Goal: Use online tool/utility: Utilize a website feature to perform a specific function

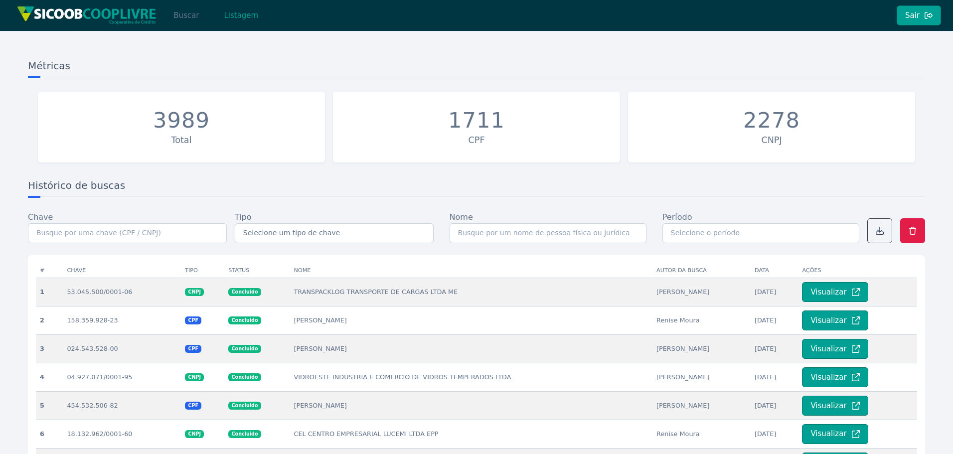
click at [185, 17] on button "Buscar" at bounding box center [186, 15] width 42 height 20
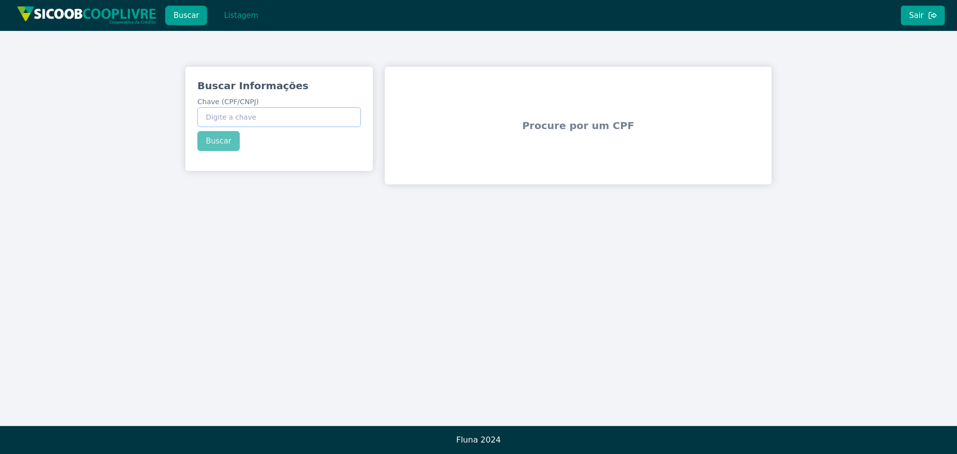
click at [245, 113] on input "Chave (CPF/CNPJ)" at bounding box center [279, 117] width 164 height 20
paste input "115.737.448-40"
type input "115.737.448-40"
click at [226, 135] on div "Buscar Informações Chave (CPF/CNPJ) 115.737.448-40 Buscar" at bounding box center [278, 115] width 187 height 96
click at [226, 142] on button "Buscar" at bounding box center [218, 141] width 42 height 20
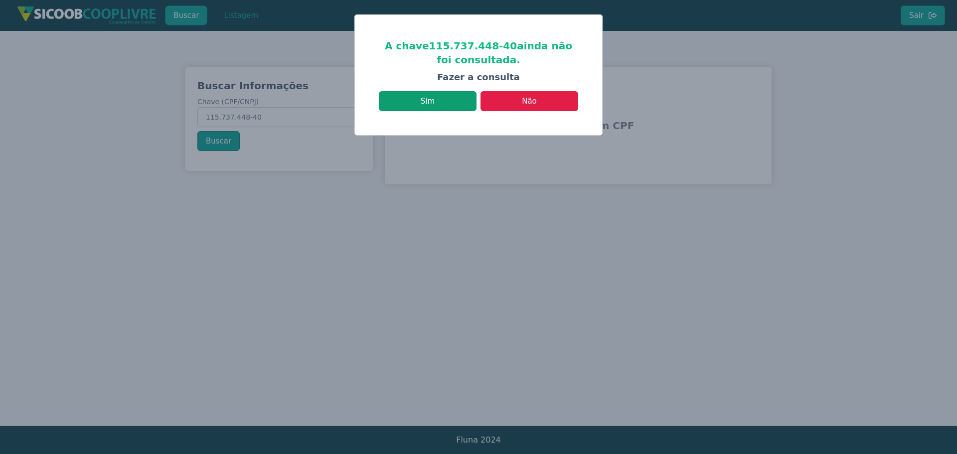
click at [437, 98] on button "Sim" at bounding box center [428, 101] width 98 height 20
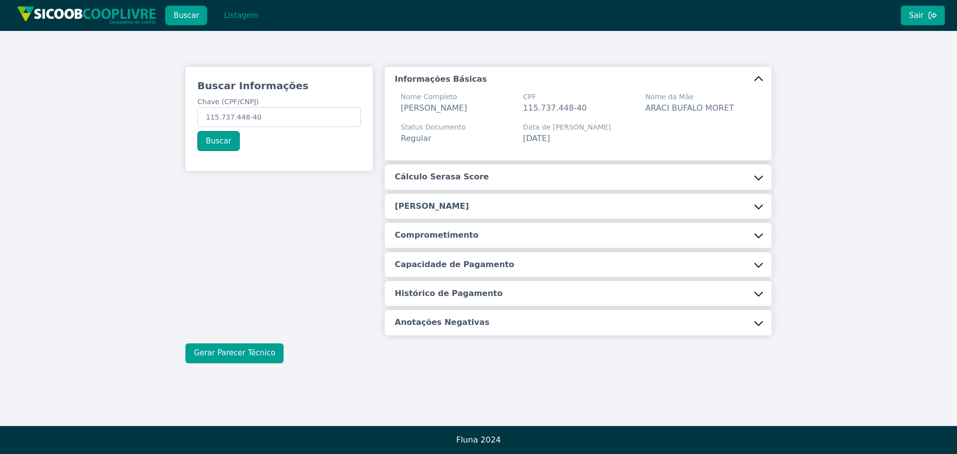
click at [251, 356] on button "Gerar Parecer Técnico" at bounding box center [234, 354] width 98 height 20
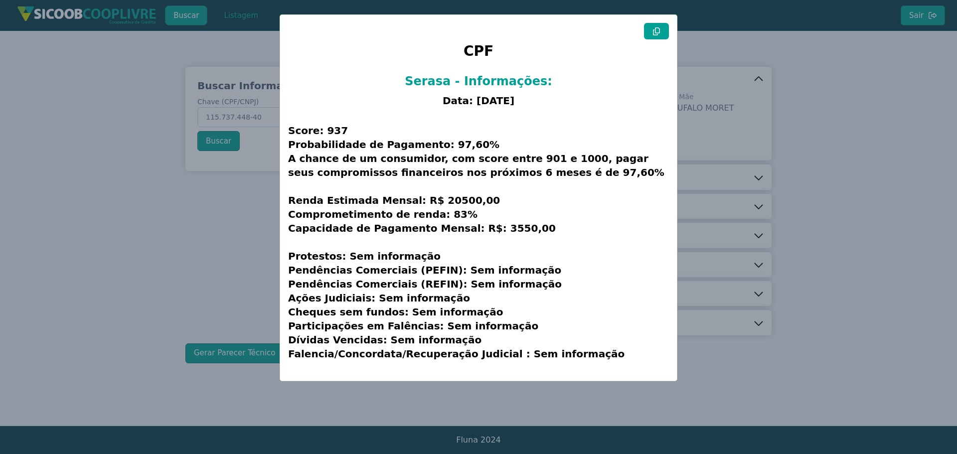
click at [652, 31] on button at bounding box center [656, 31] width 25 height 16
